Goal: Information Seeking & Learning: Learn about a topic

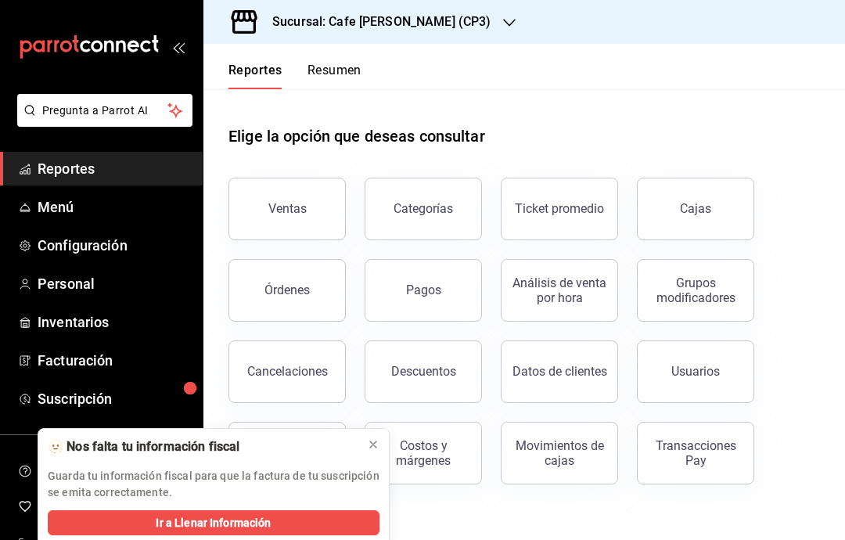
click at [711, 210] on link "Cajas" at bounding box center [695, 209] width 117 height 63
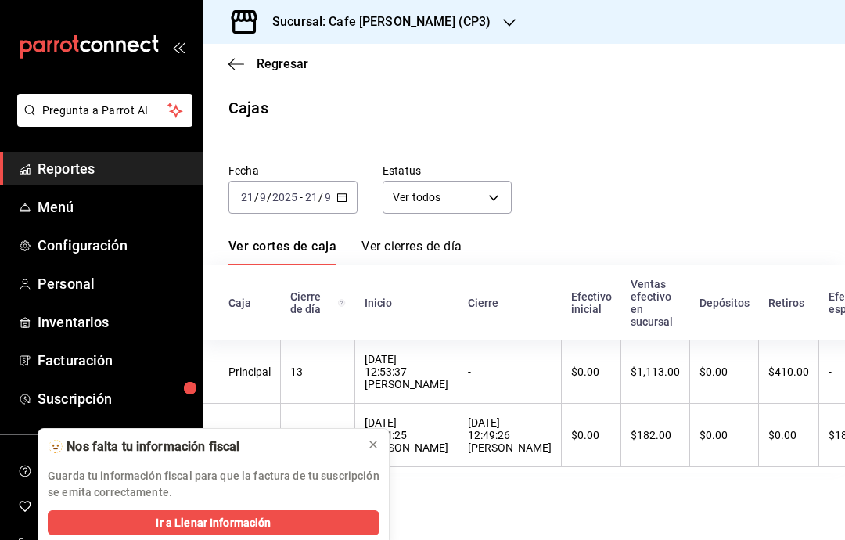
scroll to position [63, 0]
click at [366, 447] on button at bounding box center [373, 444] width 25 height 25
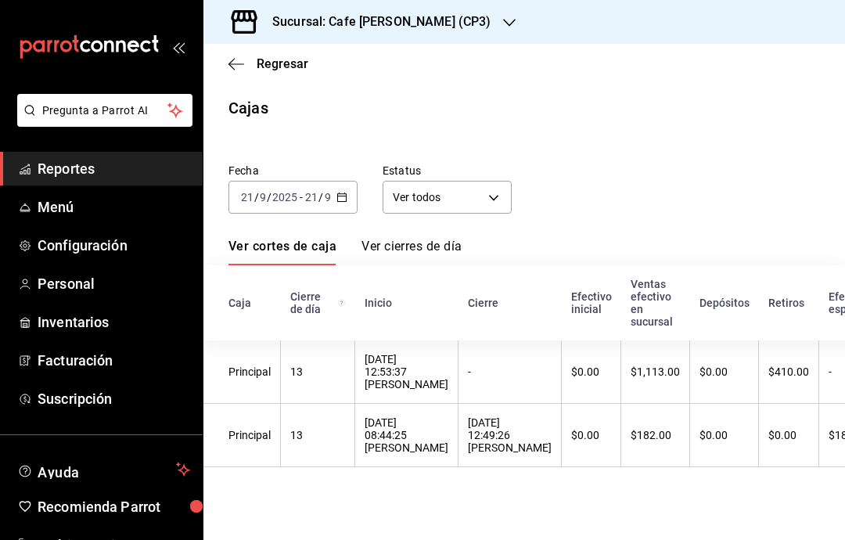
click at [433, 16] on h3 "Sucursal: Cafe [PERSON_NAME] (CP3)" at bounding box center [375, 22] width 231 height 19
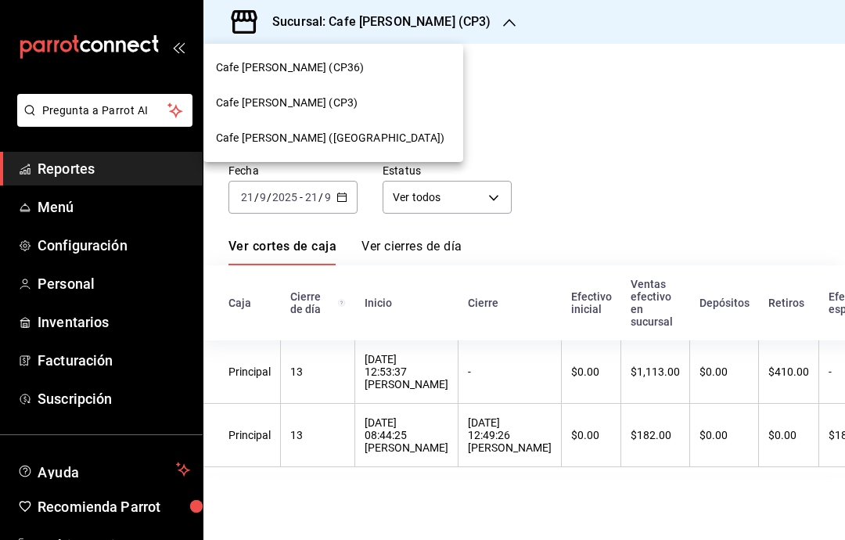
click at [379, 131] on div "Cafe [PERSON_NAME] ([GEOGRAPHIC_DATA])" at bounding box center [333, 138] width 235 height 16
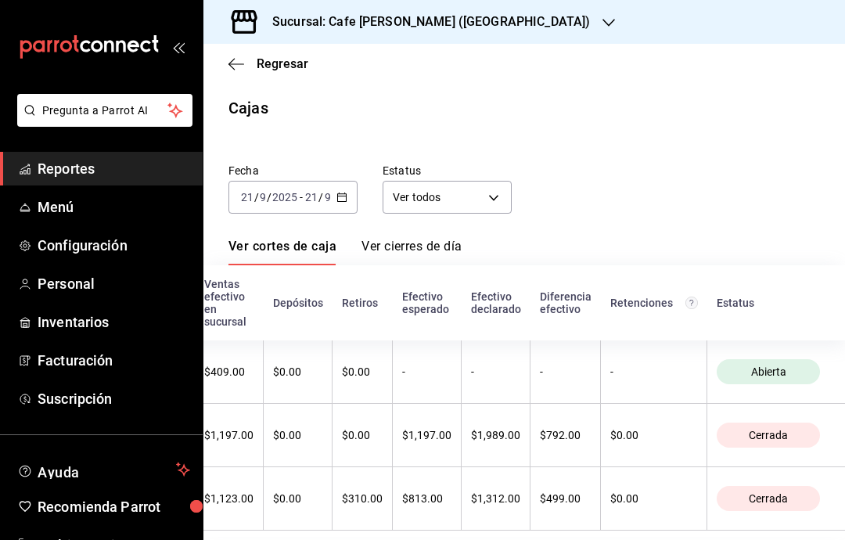
scroll to position [0, 462]
click at [239, 63] on icon "button" at bounding box center [236, 63] width 16 height 1
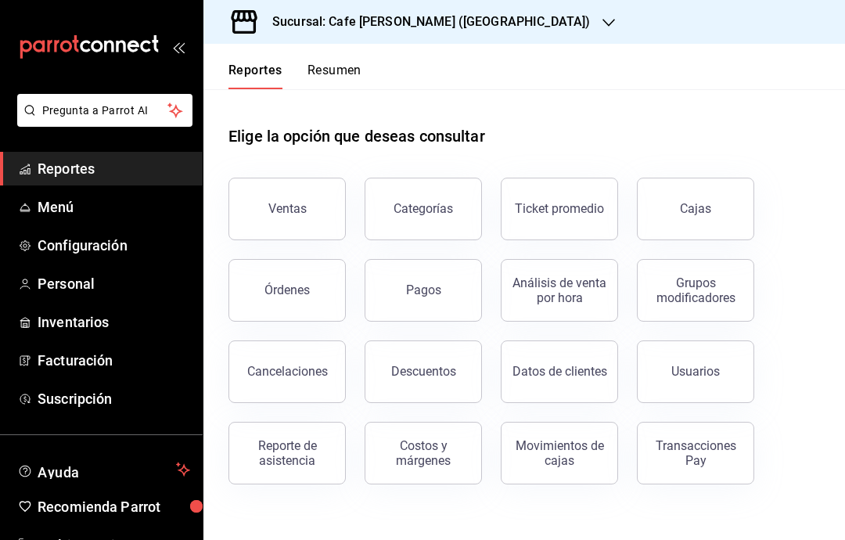
scroll to position [63, 0]
click at [309, 259] on button "Órdenes" at bounding box center [286, 290] width 117 height 63
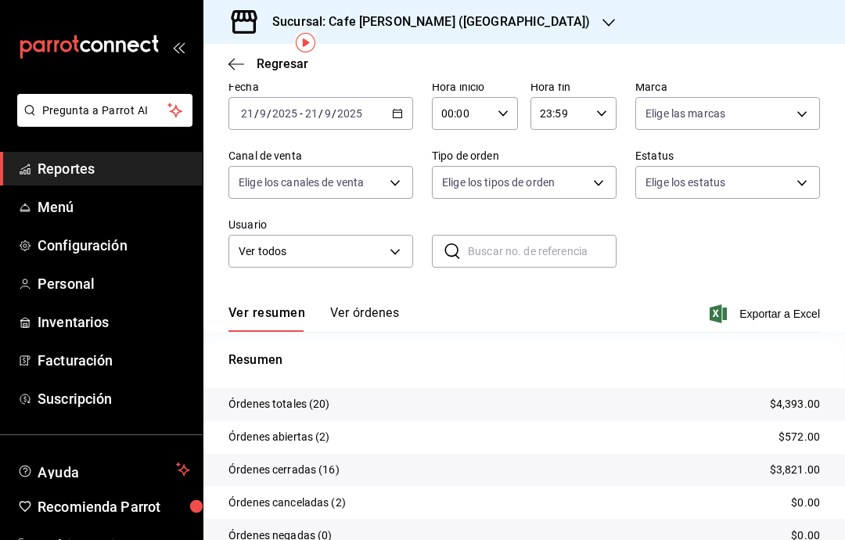
scroll to position [75, 0]
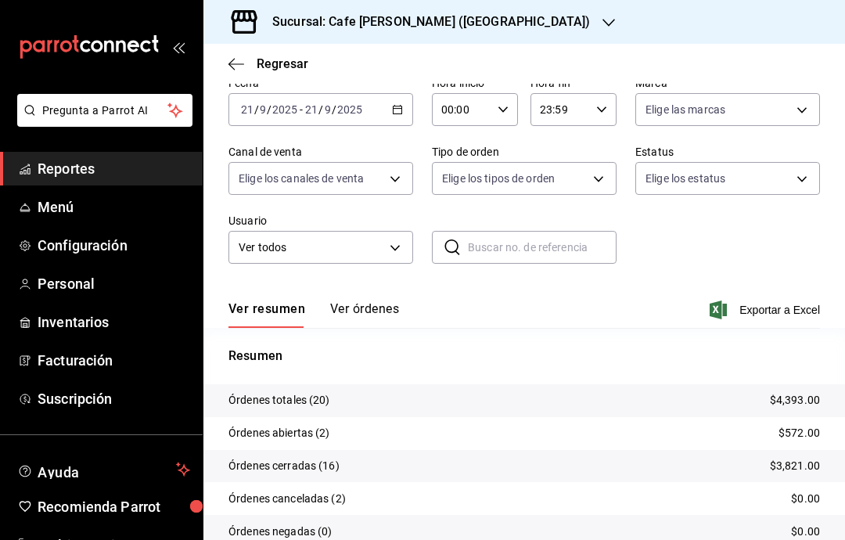
click at [380, 304] on button "Ver órdenes" at bounding box center [364, 314] width 69 height 27
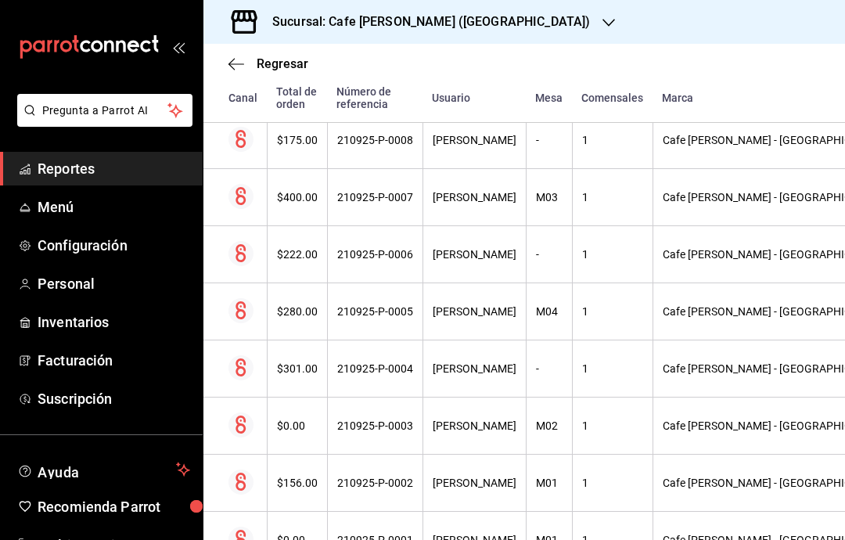
scroll to position [1055, 0]
click at [61, 168] on span "Reportes" at bounding box center [114, 168] width 153 height 21
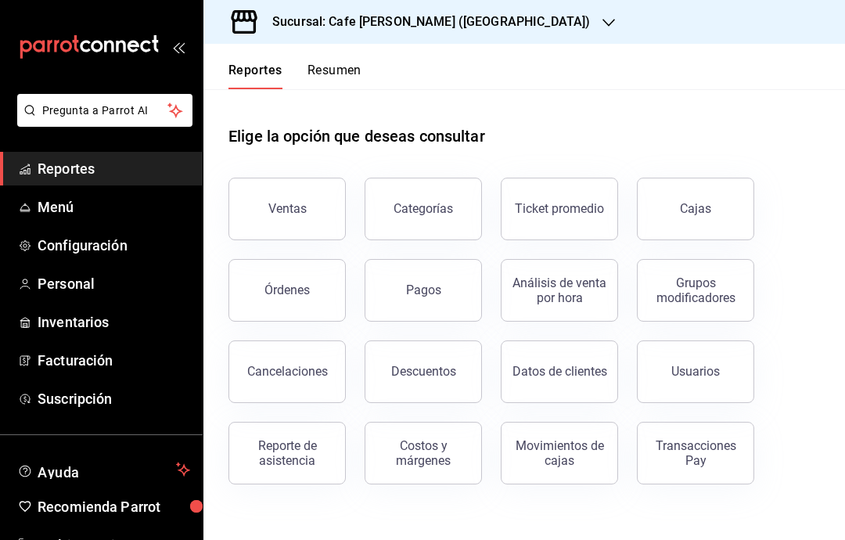
scroll to position [63, 0]
click at [302, 282] on div "Órdenes" at bounding box center [286, 289] width 45 height 15
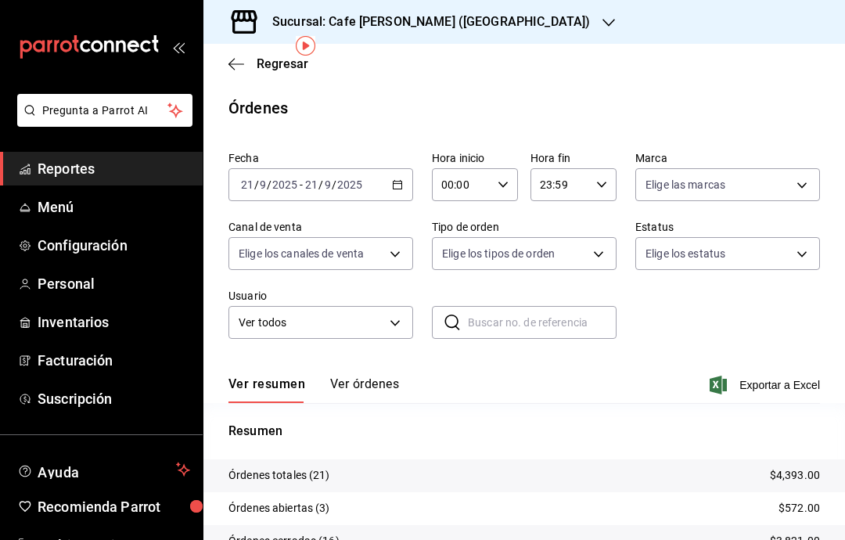
click at [365, 376] on button "Ver órdenes" at bounding box center [364, 389] width 69 height 27
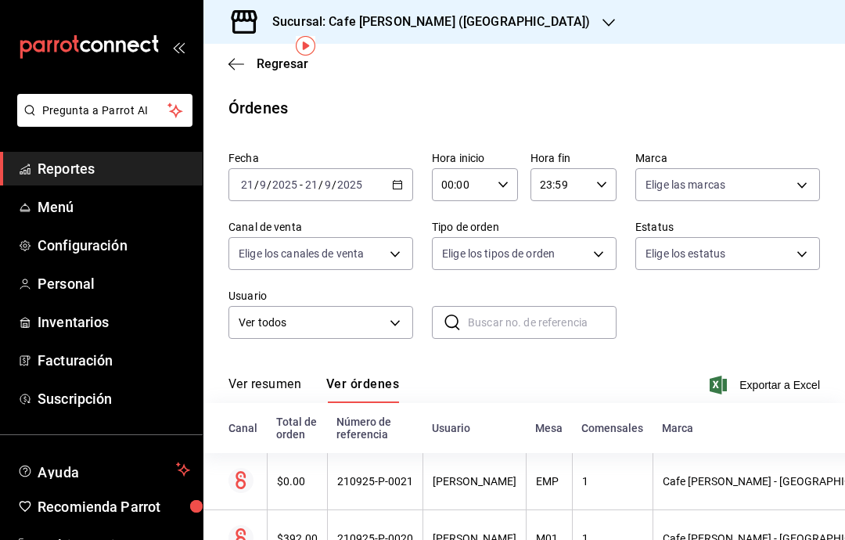
click at [788, 189] on body "Pregunta a Parrot AI Reportes Menú Configuración Personal Inventarios Facturaci…" at bounding box center [422, 270] width 845 height 540
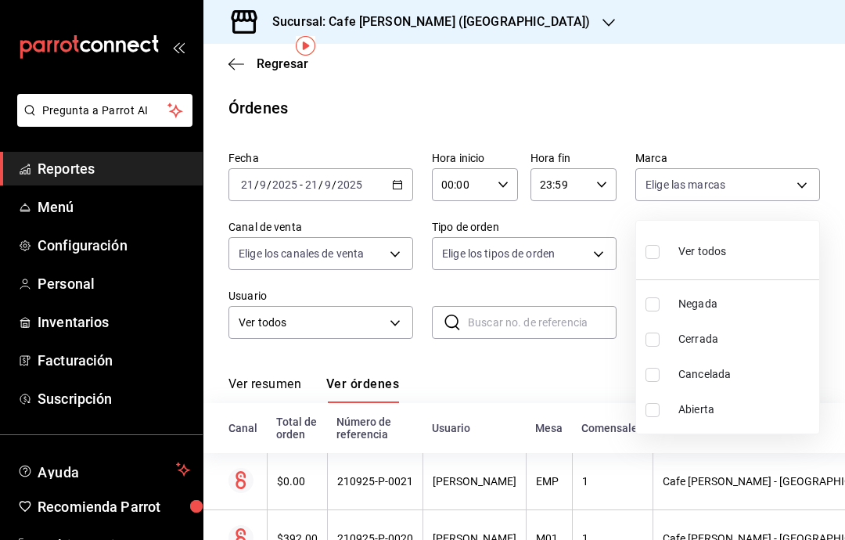
click at [657, 415] on input "checkbox" at bounding box center [653, 410] width 14 height 14
checkbox input "true"
type input "OPEN"
click at [800, 58] on div at bounding box center [422, 270] width 845 height 540
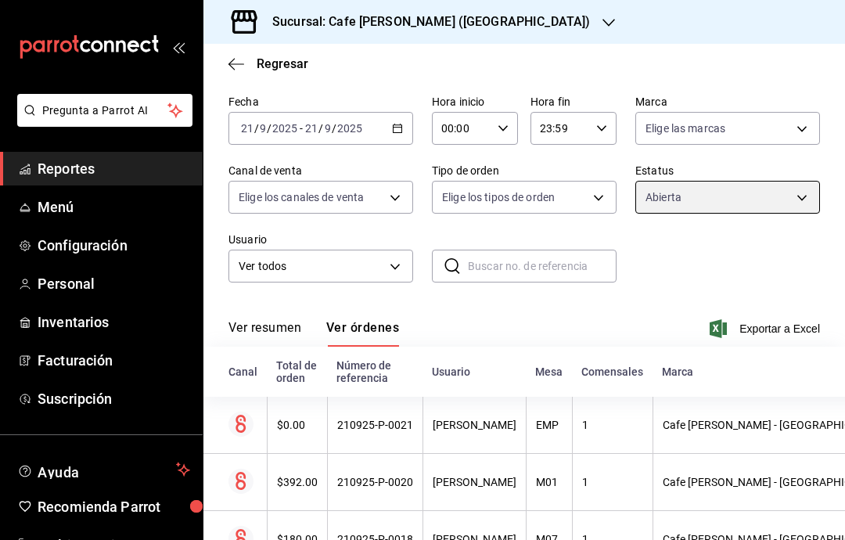
scroll to position [55, 0]
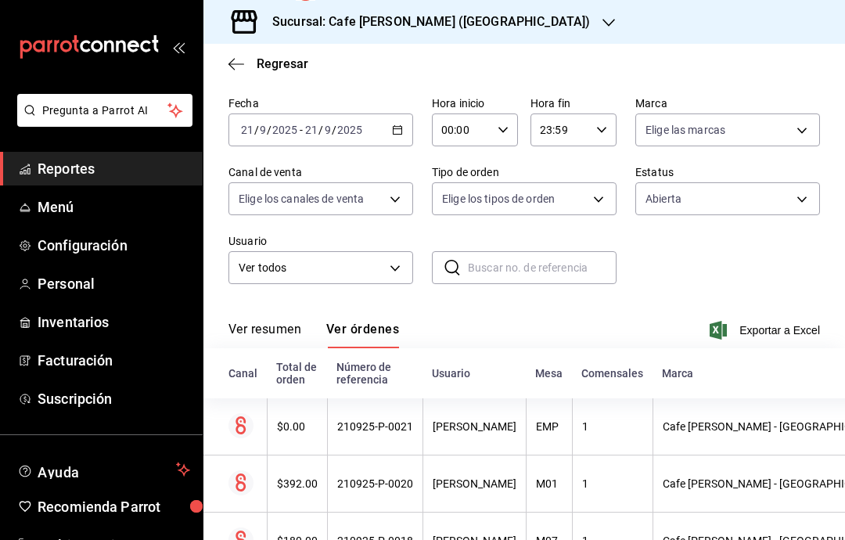
click at [793, 126] on body "Pregunta a Parrot AI Reportes Menú Configuración Personal Inventarios Facturaci…" at bounding box center [422, 270] width 845 height 540
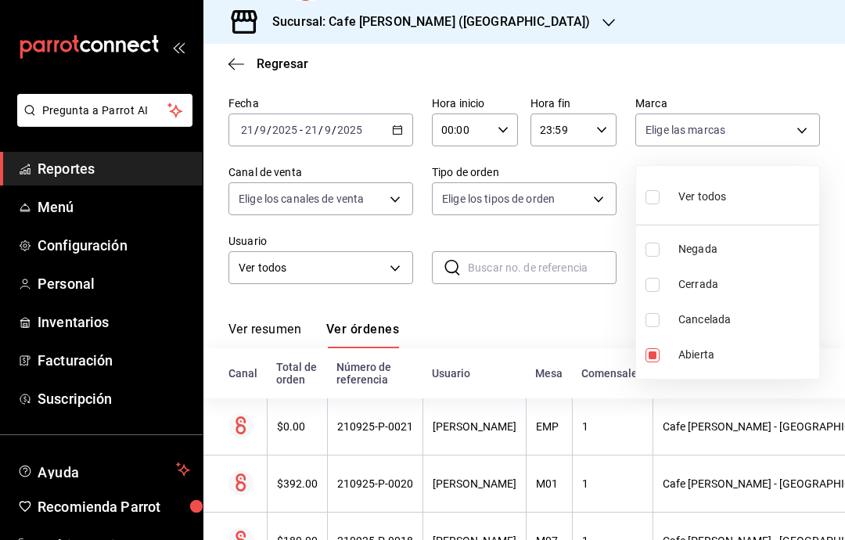
click at [665, 189] on label at bounding box center [656, 196] width 20 height 23
click at [660, 190] on input "checkbox" at bounding box center [653, 197] width 14 height 14
checkbox input "false"
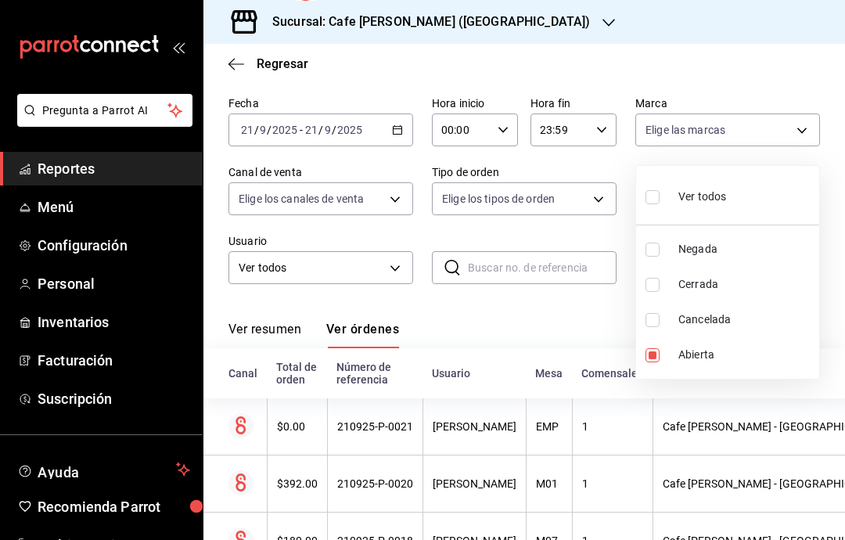
checkbox input "false"
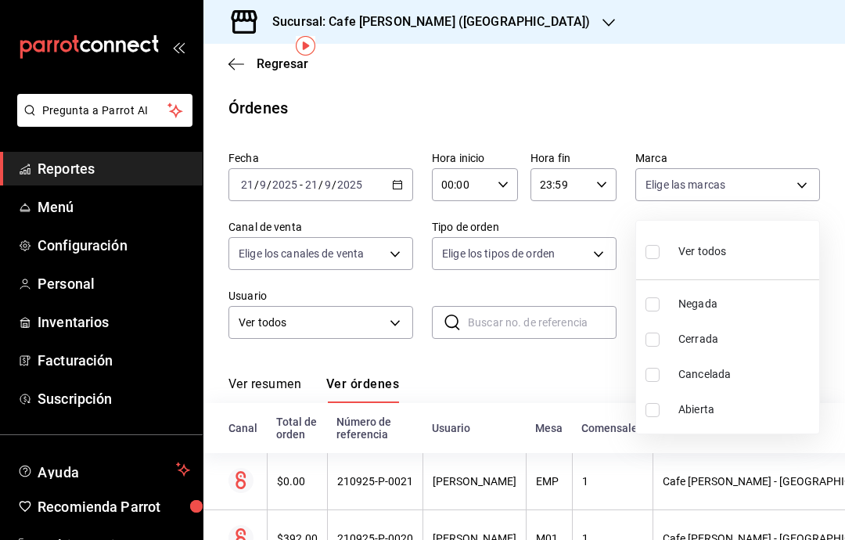
click at [783, 64] on div at bounding box center [422, 270] width 845 height 540
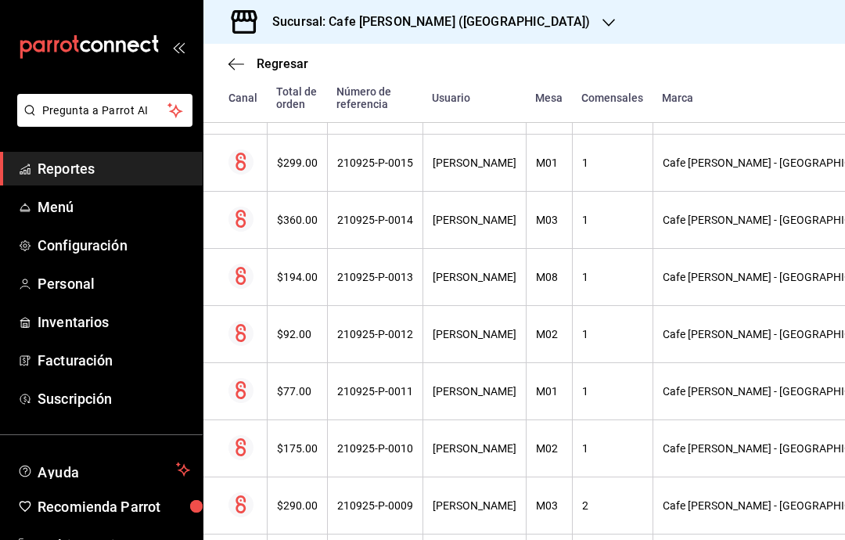
scroll to position [696, 0]
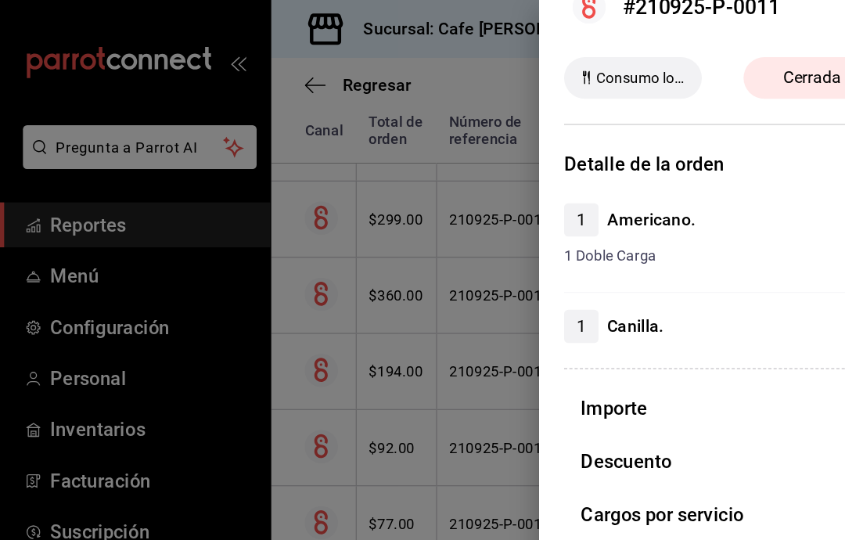
scroll to position [0, 0]
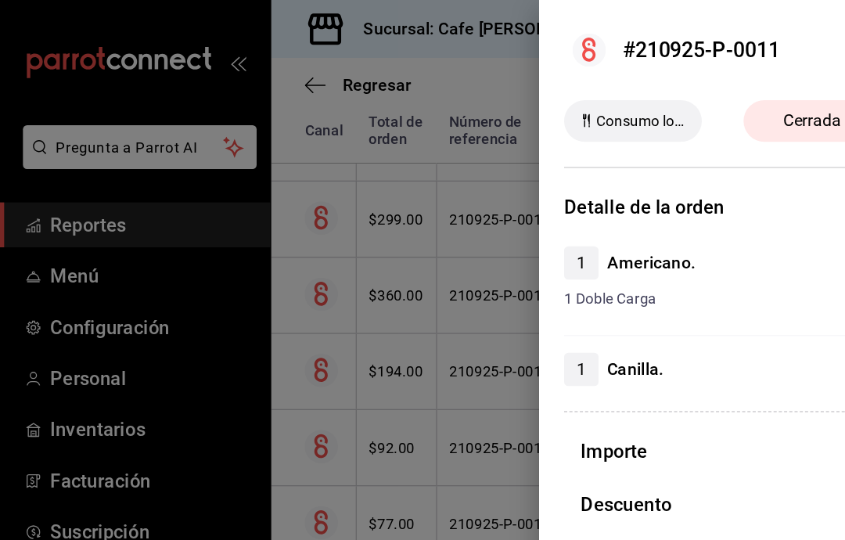
click at [82, 164] on div at bounding box center [422, 270] width 845 height 540
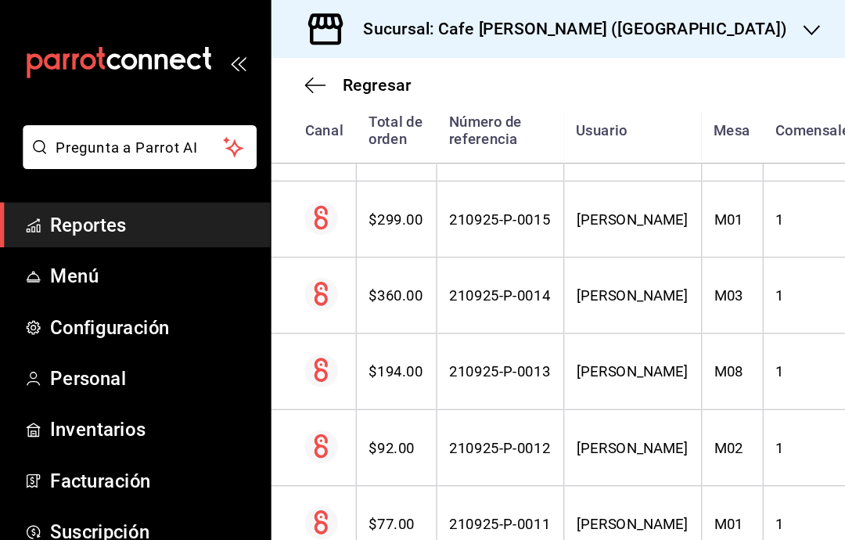
click at [239, 64] on icon "button" at bounding box center [236, 63] width 16 height 1
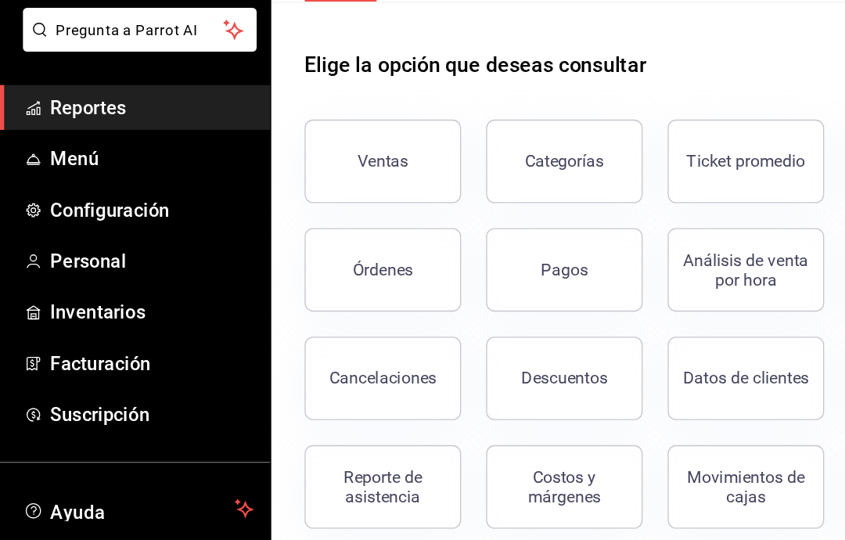
scroll to position [41, 0]
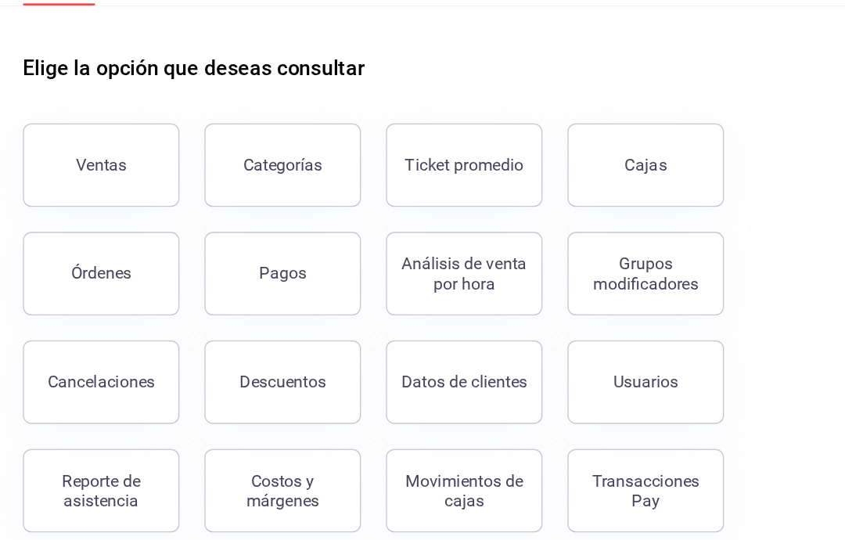
click at [637, 178] on link "Cajas" at bounding box center [695, 209] width 117 height 63
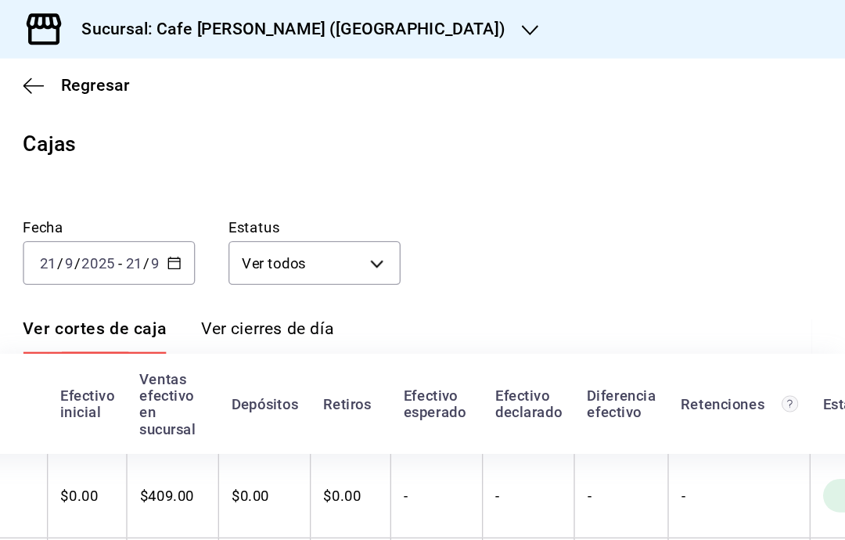
click at [603, 20] on icon "button" at bounding box center [609, 22] width 13 height 13
click at [280, 27] on div at bounding box center [422, 270] width 845 height 540
click at [260, 20] on h3 "Sucursal: Cafe [PERSON_NAME] ([GEOGRAPHIC_DATA])" at bounding box center [425, 22] width 330 height 19
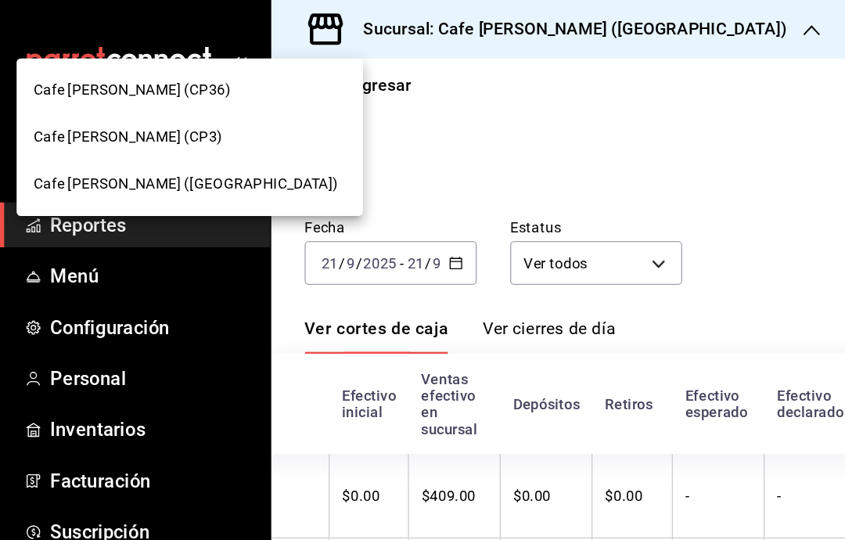
click at [131, 99] on div "Cafe [PERSON_NAME] (CP3)" at bounding box center [142, 103] width 235 height 16
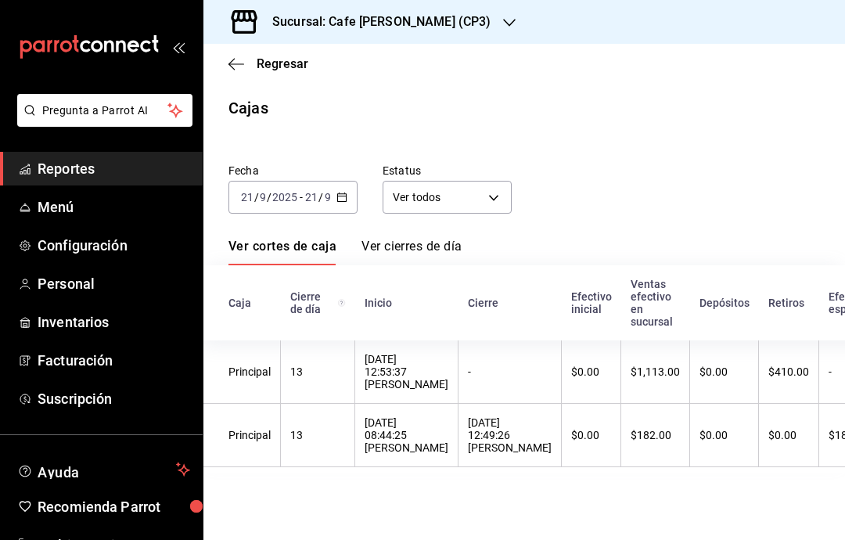
click at [242, 65] on icon "button" at bounding box center [236, 64] width 16 height 14
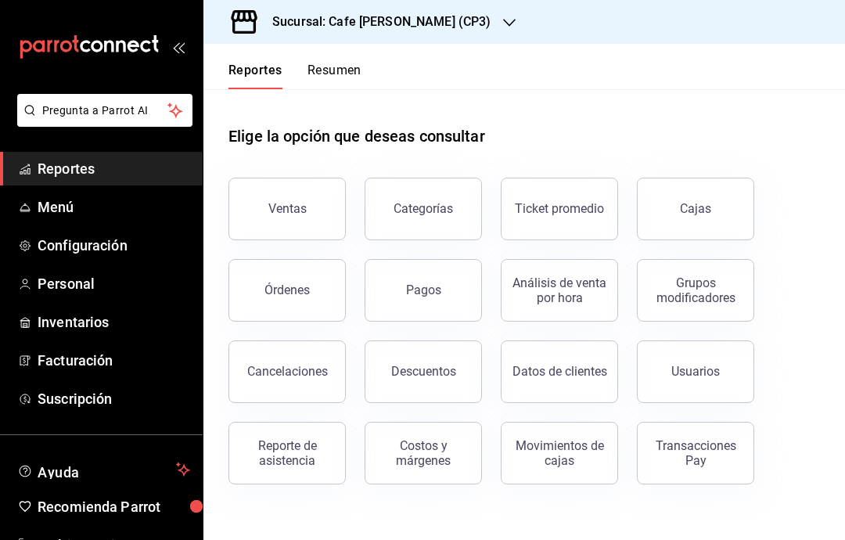
click at [711, 215] on link "Cajas" at bounding box center [695, 209] width 117 height 63
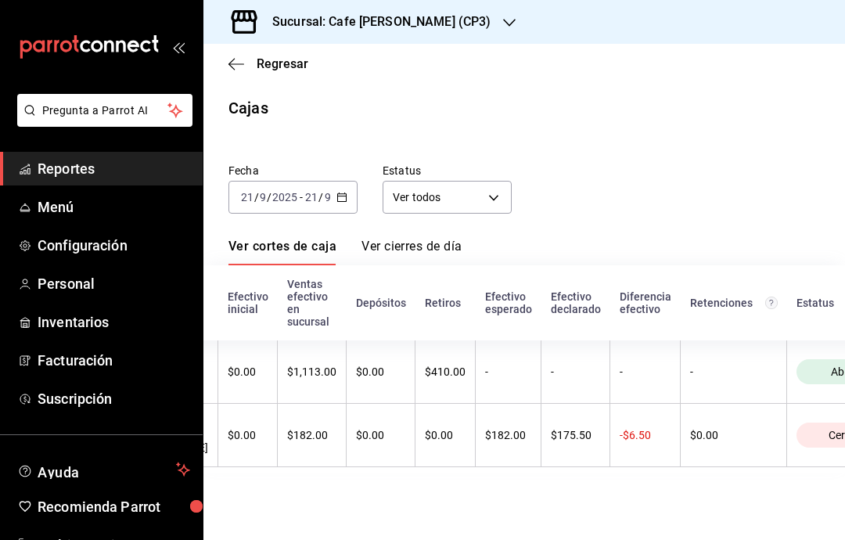
scroll to position [0, 331]
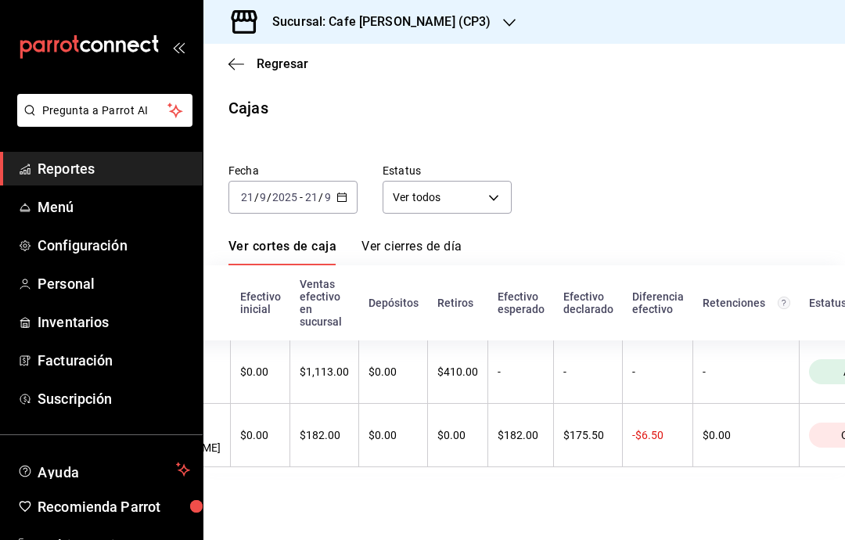
click at [105, 176] on span "Reportes" at bounding box center [114, 168] width 153 height 21
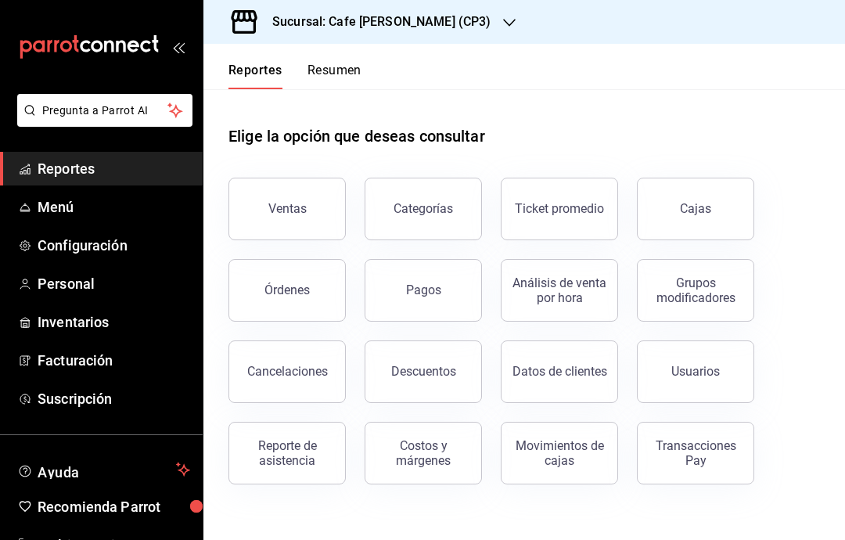
click at [312, 203] on button "Ventas" at bounding box center [286, 209] width 117 height 63
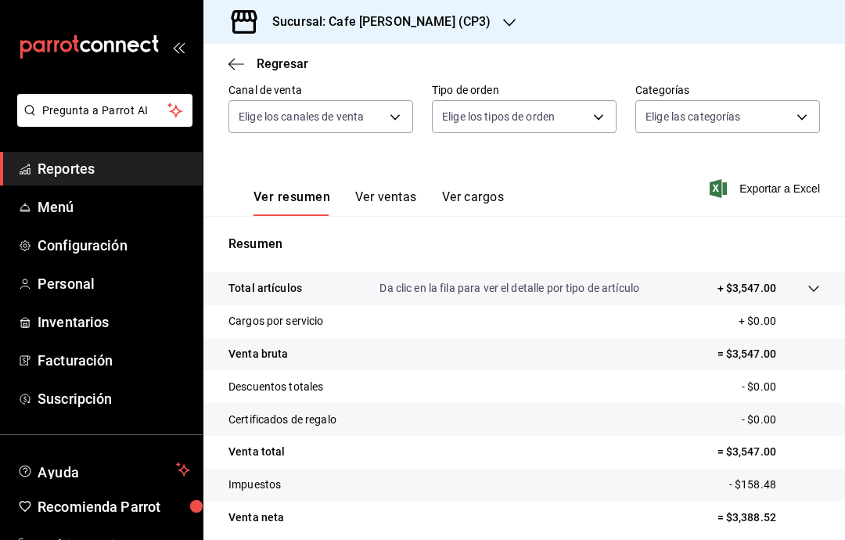
scroll to position [55, 0]
click at [384, 189] on button "Ver ventas" at bounding box center [386, 202] width 62 height 27
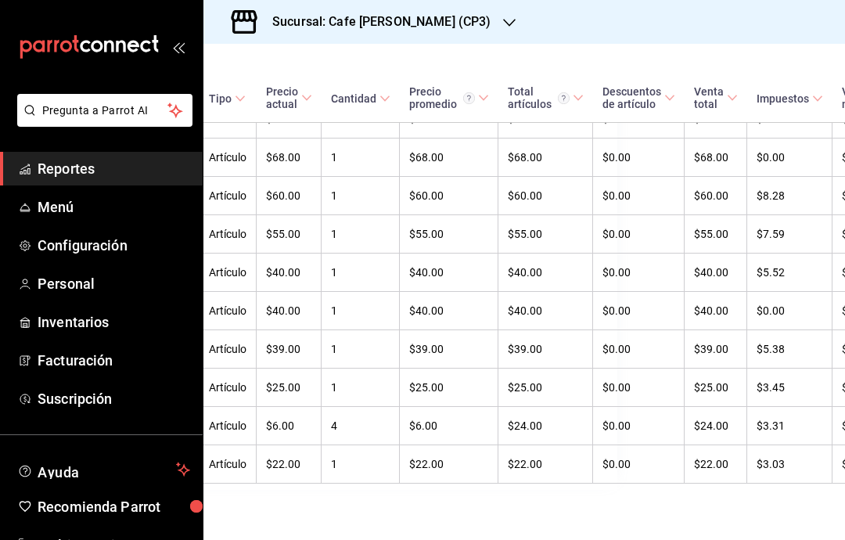
scroll to position [1167, 228]
click at [76, 171] on span "Reportes" at bounding box center [114, 168] width 153 height 21
